Goal: Information Seeking & Learning: Learn about a topic

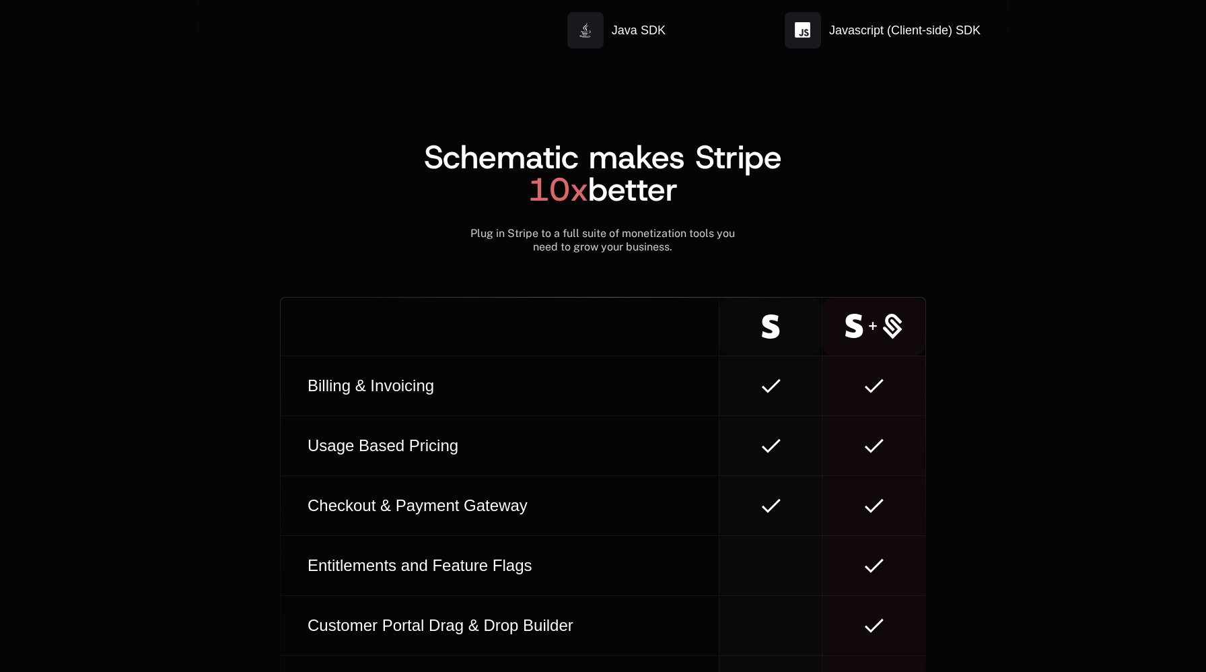
scroll to position [8190, 0]
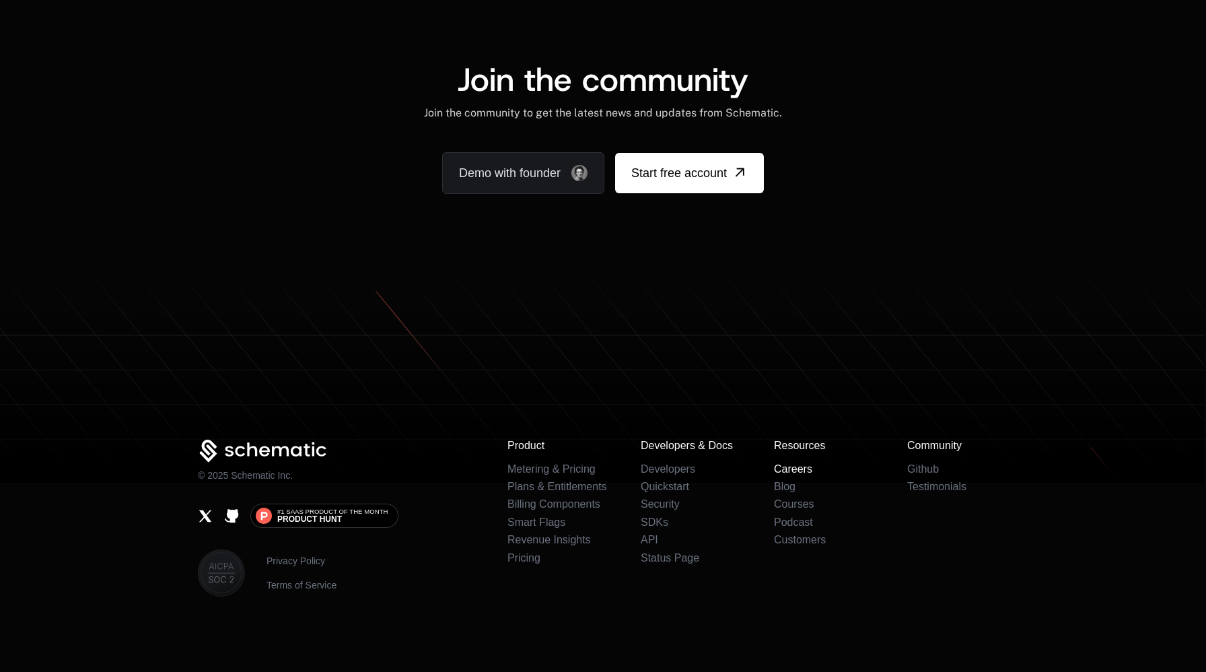
click at [798, 468] on link "Careers" at bounding box center [793, 468] width 38 height 11
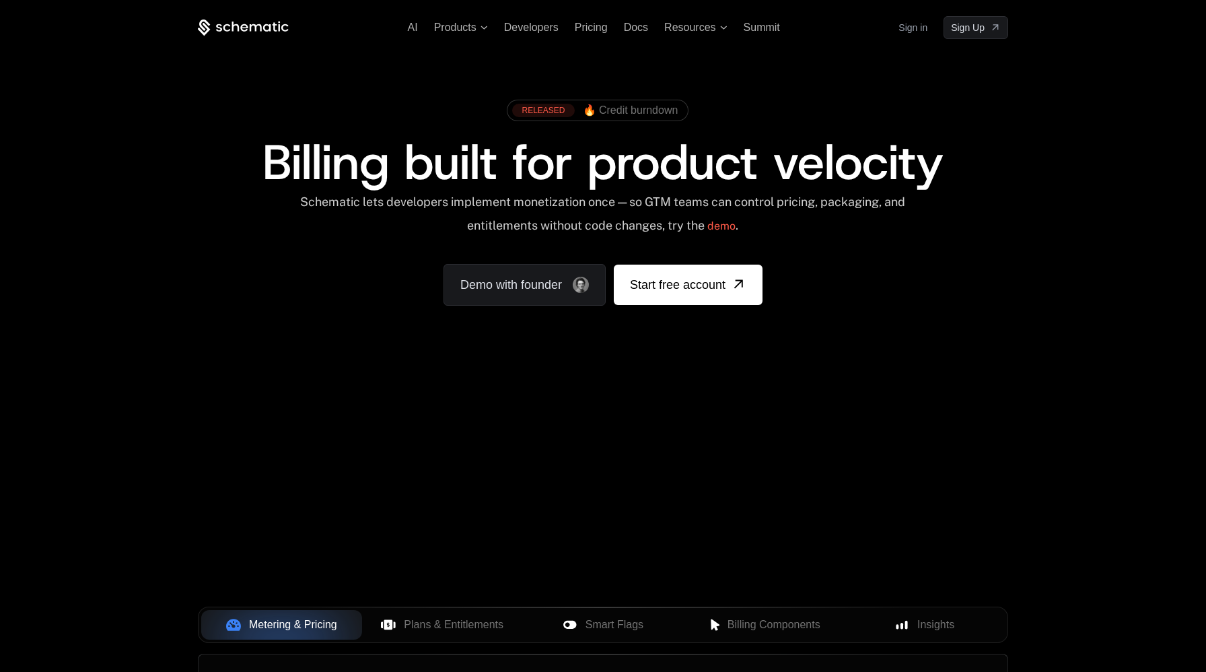
scroll to position [8174, 0]
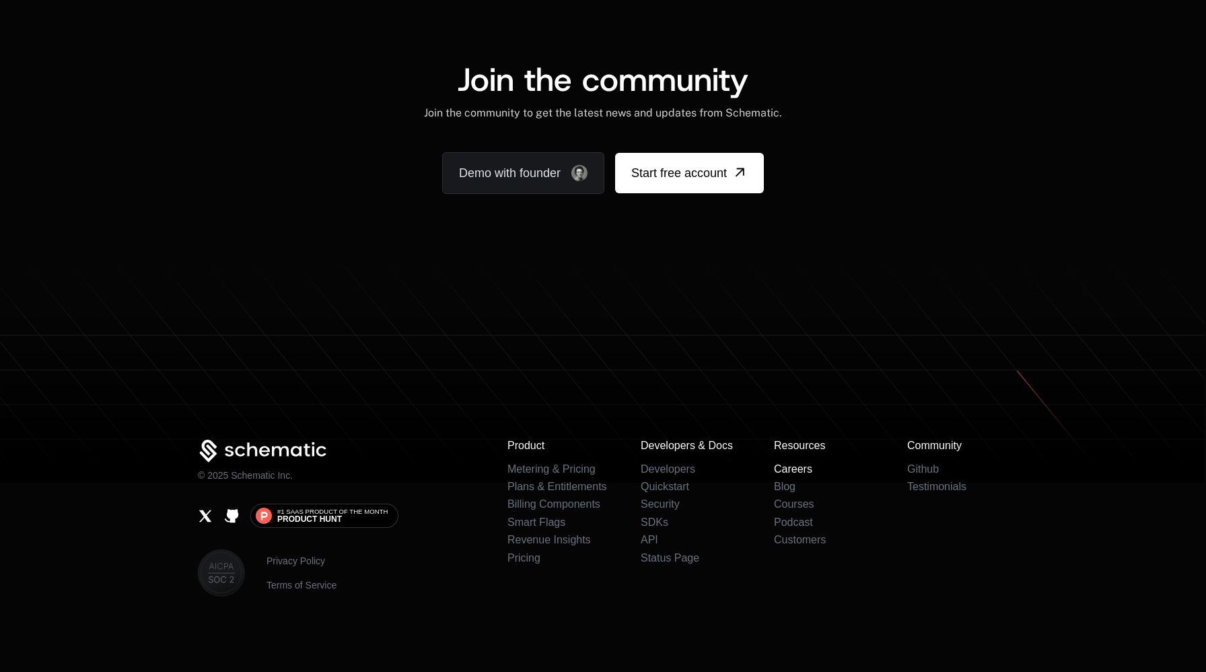
click at [789, 467] on link "Careers" at bounding box center [793, 468] width 38 height 11
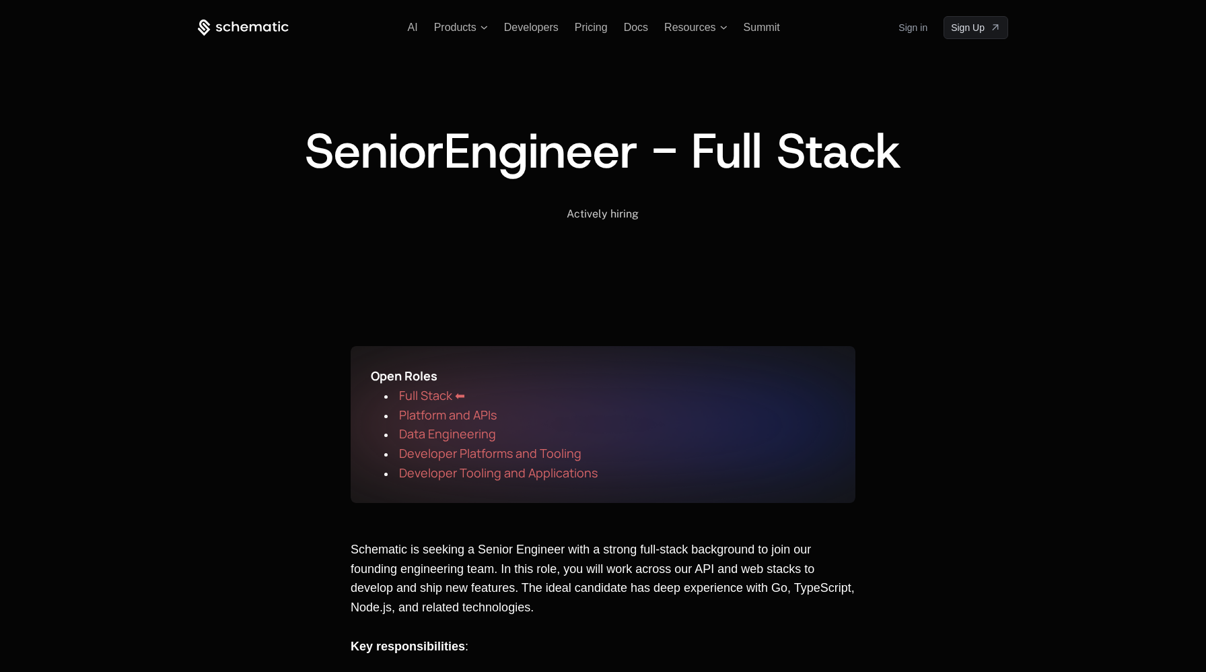
click at [479, 420] on span "Platform and APIs" at bounding box center [448, 415] width 98 height 16
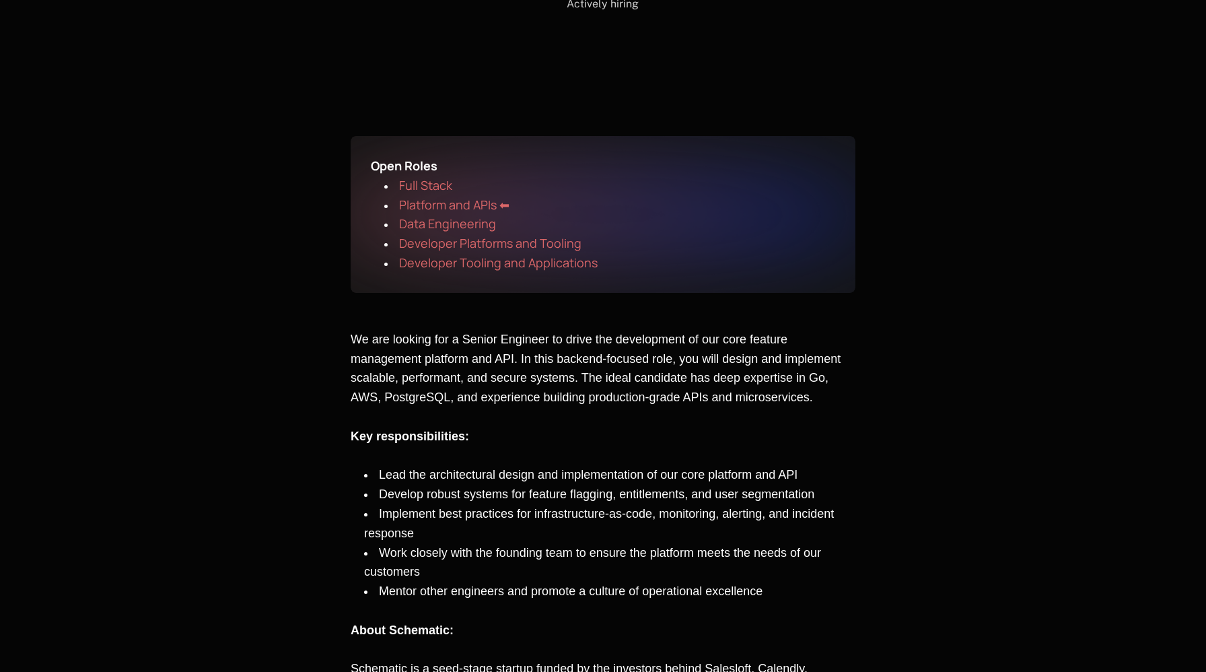
scroll to position [415, 0]
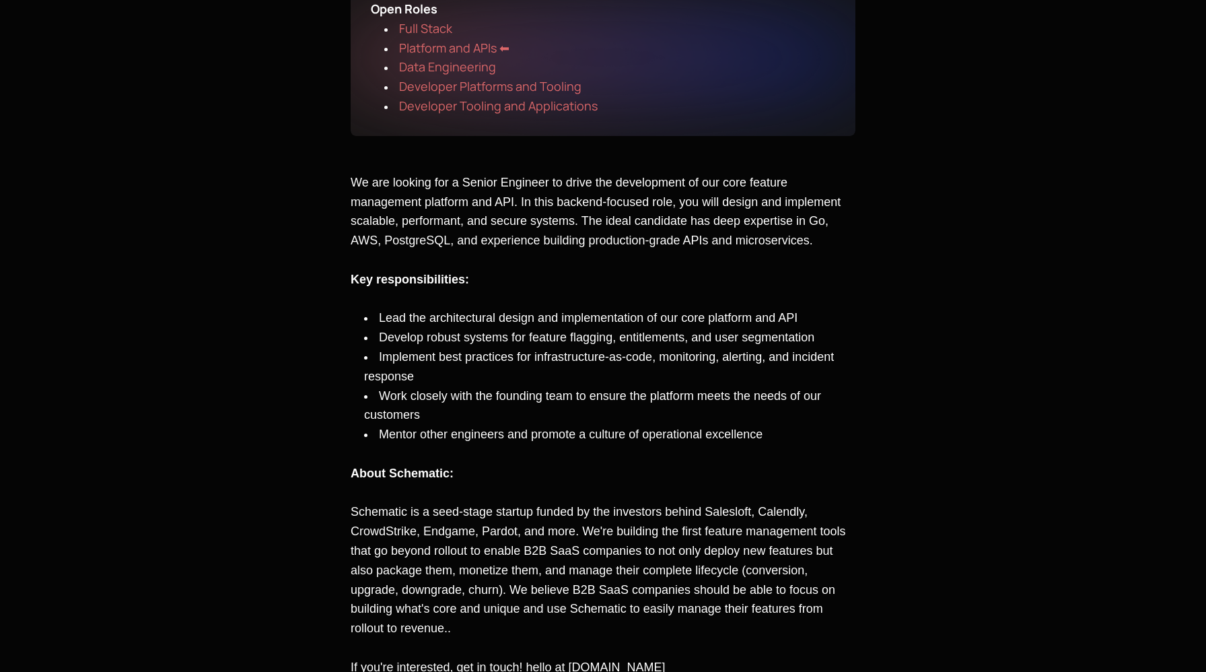
click at [500, 85] on span "Developer Platforms and Tooling" at bounding box center [490, 86] width 182 height 16
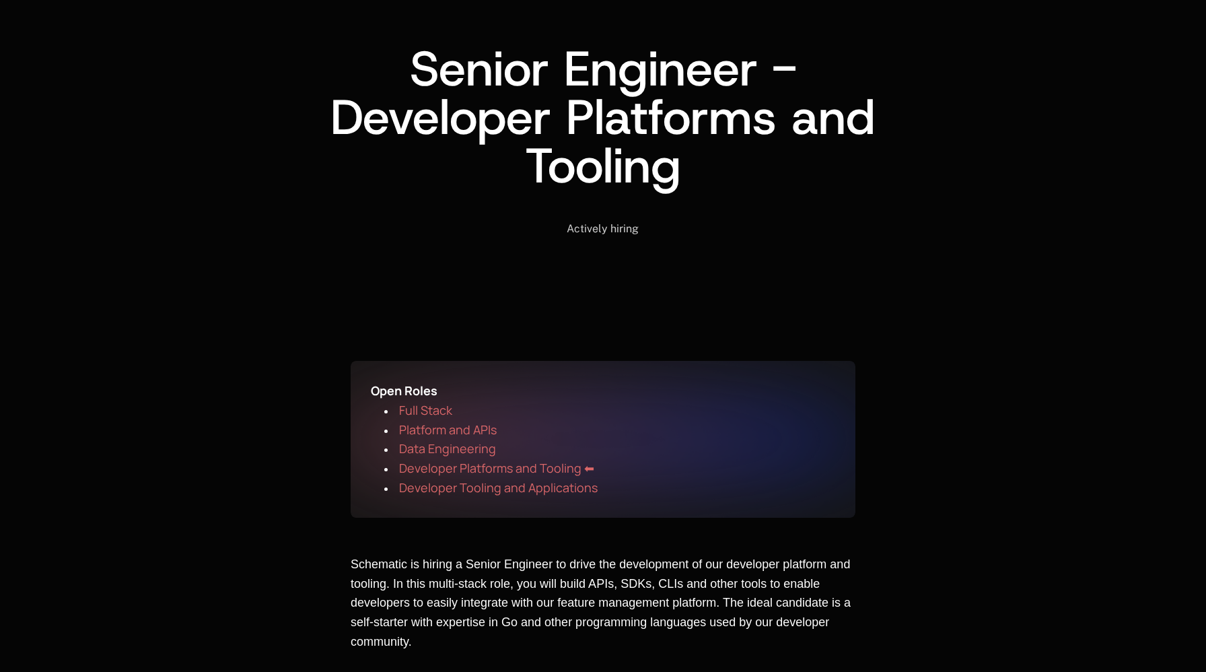
scroll to position [84, 0]
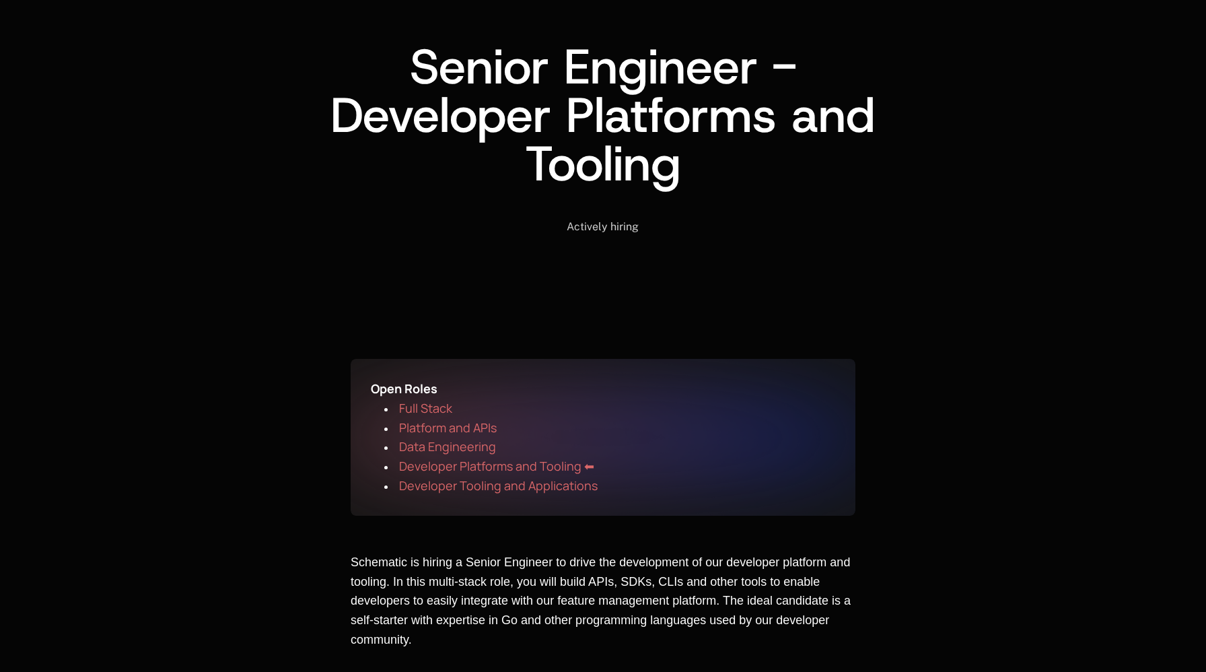
click at [542, 488] on span "Developer Tooling and Applications" at bounding box center [498, 485] width 199 height 16
